Goal: Navigation & Orientation: Find specific page/section

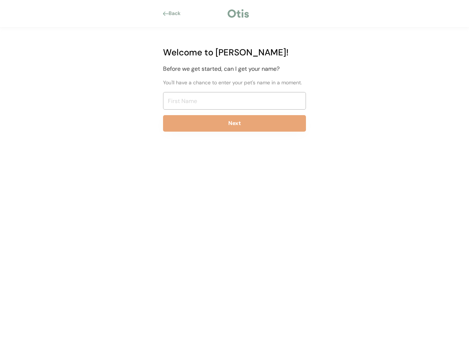
click at [235, 176] on div "Back Welcome to [PERSON_NAME]! Before we get started, can I get your name? You'…" at bounding box center [234, 176] width 469 height 352
click at [235, 14] on div at bounding box center [239, 13] width 24 height 11
click at [174, 14] on div "Back" at bounding box center [177, 13] width 17 height 7
click at [166, 14] on div at bounding box center [166, 13] width 6 height 4
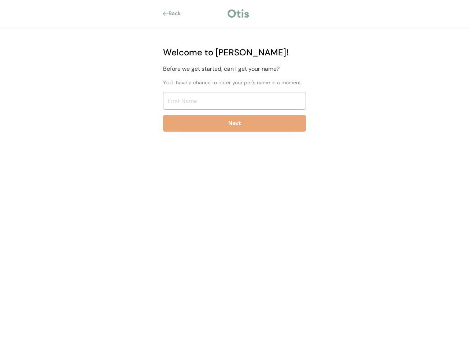
click at [177, 14] on div "Back" at bounding box center [177, 13] width 17 height 7
click at [206, 14] on div at bounding box center [205, 13] width 41 height 7
click at [238, 14] on div at bounding box center [239, 13] width 24 height 11
click at [278, 14] on div at bounding box center [279, 13] width 56 height 7
click at [235, 92] on div "Welcome to [PERSON_NAME]! Before we get started, can I get your name? You'll ha…" at bounding box center [234, 92] width 165 height 128
